Goal: Task Accomplishment & Management: Complete application form

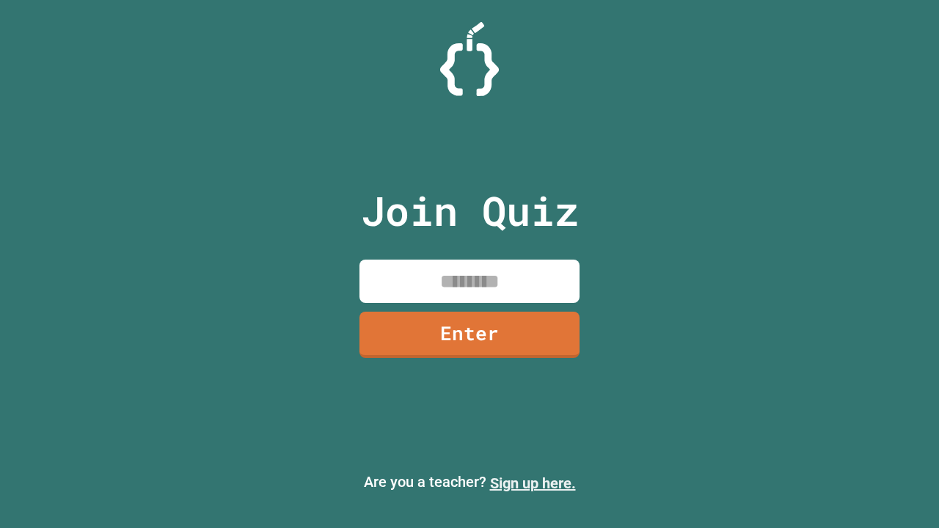
click at [532, 483] on link "Sign up here." at bounding box center [533, 483] width 86 height 18
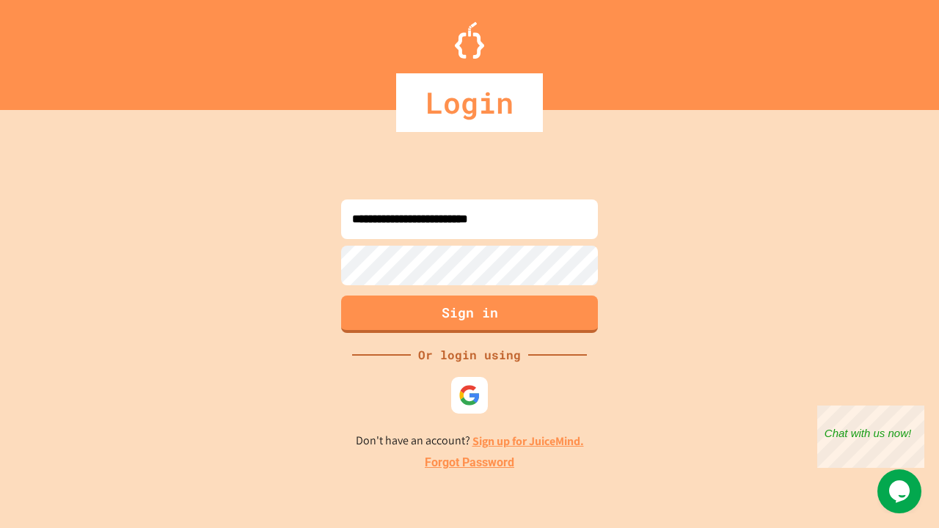
type input "**********"
